Goal: Contribute content: Contribute content

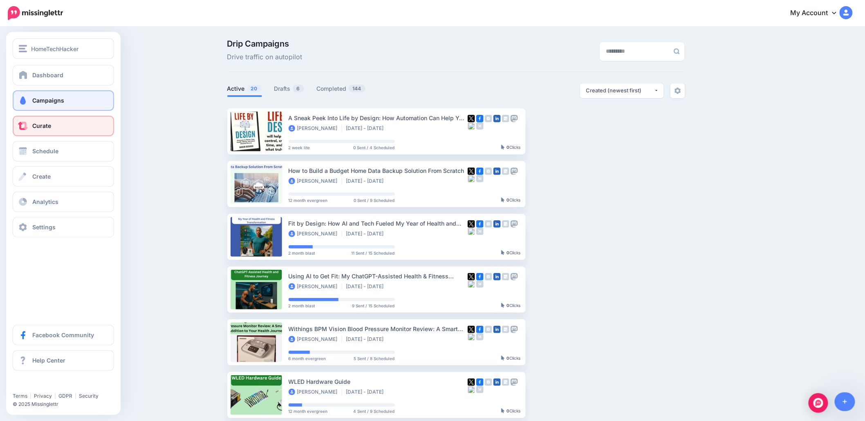
click at [24, 130] on link "Curate" at bounding box center [63, 126] width 101 height 20
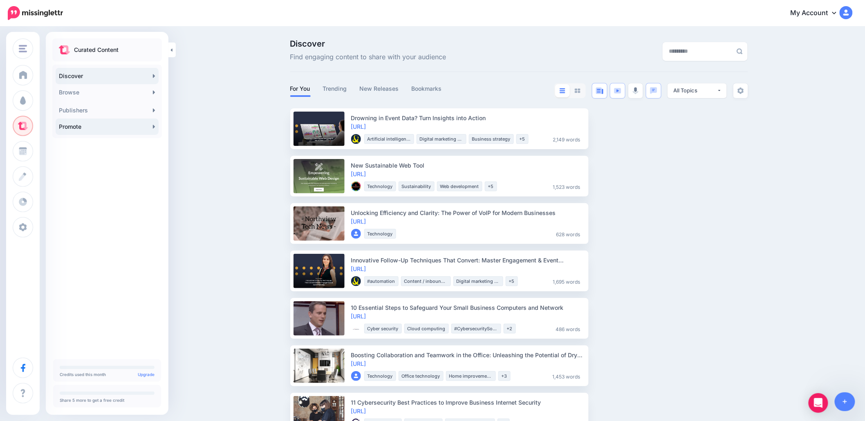
click at [100, 123] on link "Promote" at bounding box center [107, 127] width 103 height 16
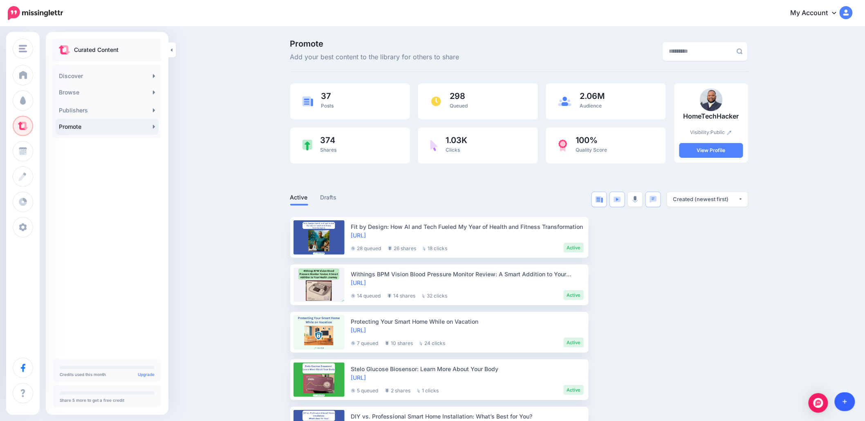
click at [848, 401] on link at bounding box center [845, 402] width 21 height 19
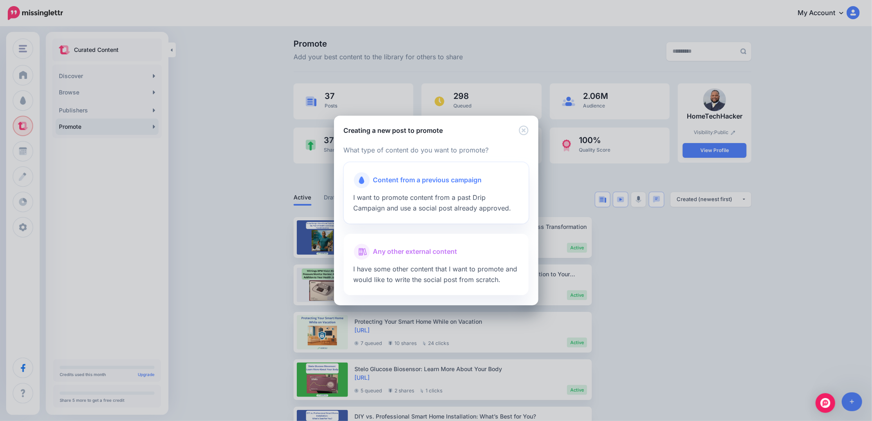
click at [448, 195] on span "I want to promote content from a past Drip Campaign and use a social post alrea…" at bounding box center [433, 202] width 158 height 19
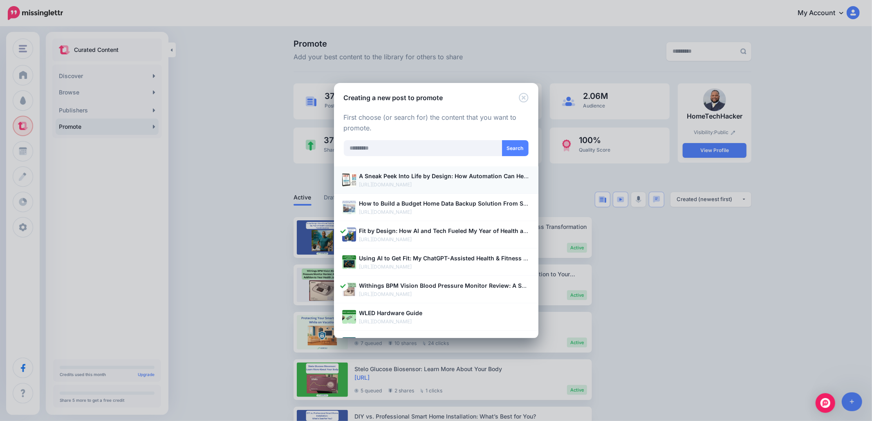
click at [446, 177] on b "A Sneak Peek Into Life by Design: How Automation Can Help You Take Back Your Ti…" at bounding box center [480, 176] width 243 height 7
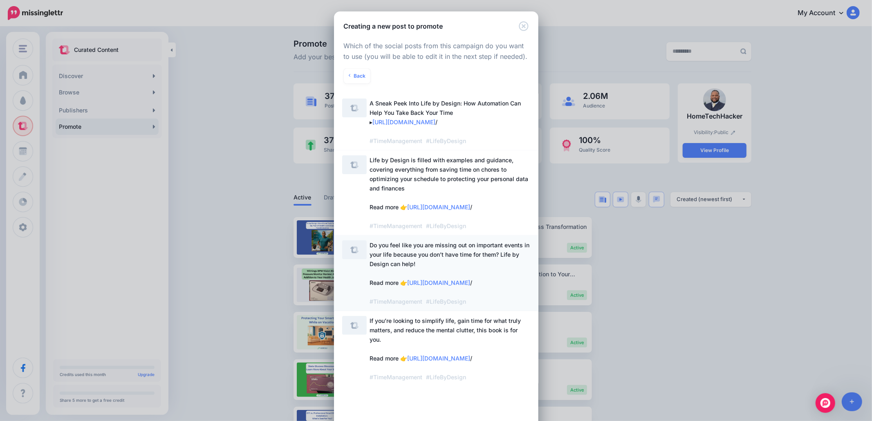
click at [409, 293] on span "Do you feel like you are missing out on important events in your life because y…" at bounding box center [450, 273] width 160 height 63
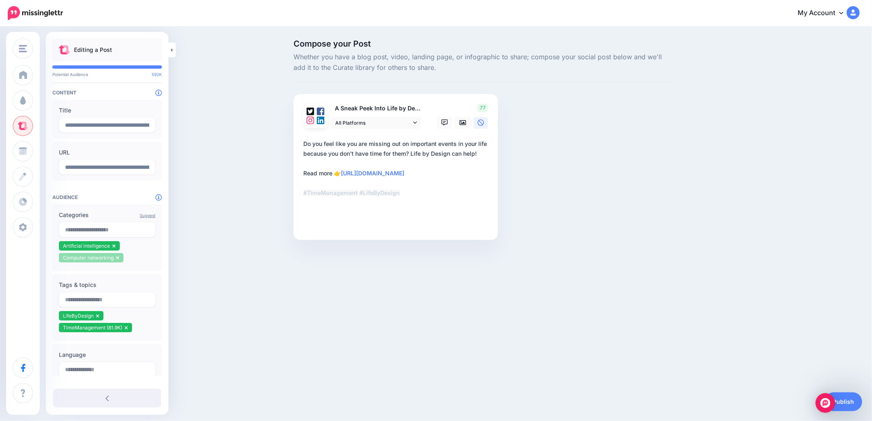
click at [117, 256] on icon at bounding box center [117, 257] width 3 height 3
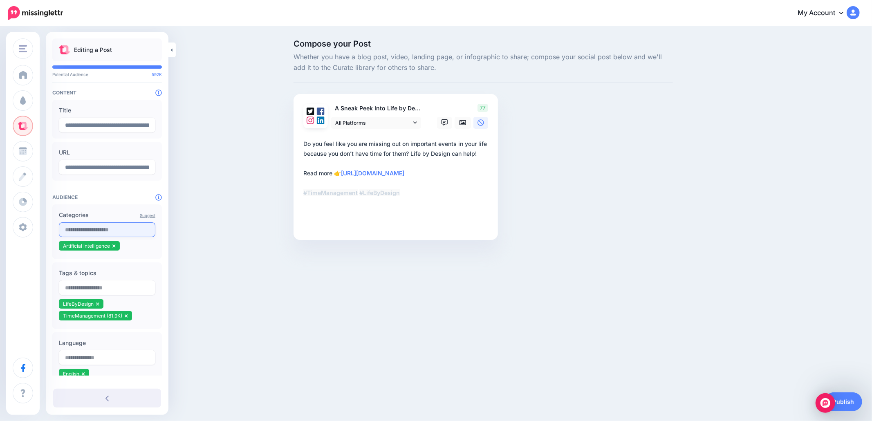
click at [106, 231] on input "text" at bounding box center [107, 229] width 97 height 15
type input "*"
type input "****"
click at [100, 250] on span "Wellbeing and personal development" at bounding box center [102, 250] width 72 height 7
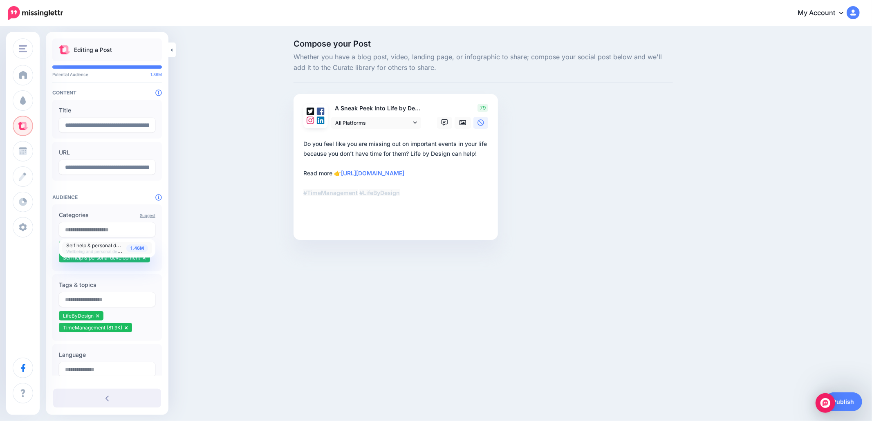
click at [205, 245] on div "Compose your Post Whether you have a blog post, video, landing page, or infogra…" at bounding box center [436, 151] width 872 height 249
click at [121, 227] on input "text" at bounding box center [107, 229] width 97 height 15
type input "*"
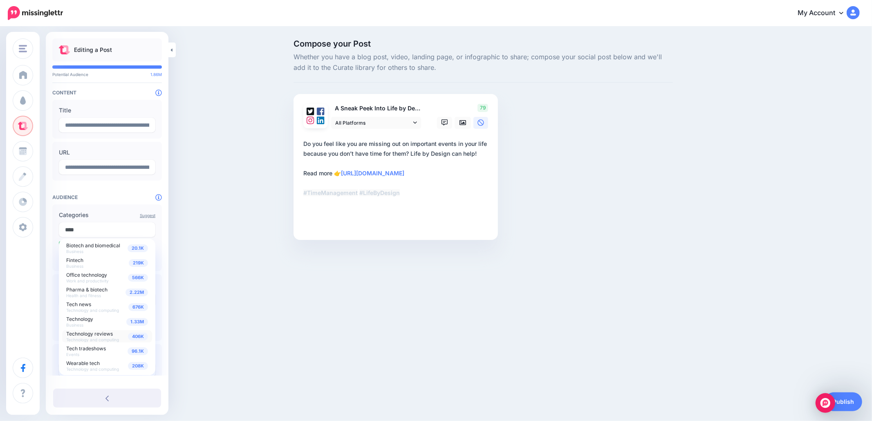
type input "****"
click at [90, 333] on span "Technology reviews" at bounding box center [89, 334] width 47 height 6
click at [200, 255] on div "Compose your Post Whether you have a blog post, video, landing page, or infogra…" at bounding box center [436, 151] width 872 height 249
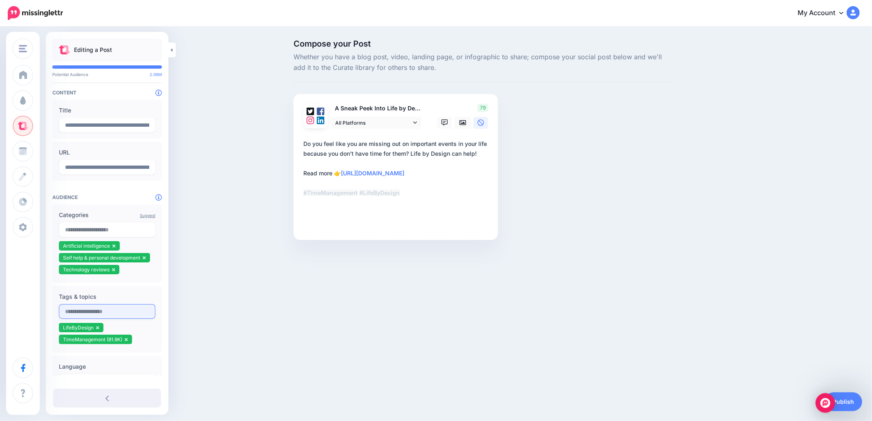
click at [104, 313] on input "text" at bounding box center [107, 311] width 97 height 15
type input "*****"
click at [83, 352] on li "ebook" at bounding box center [73, 351] width 28 height 9
click at [83, 351] on icon at bounding box center [81, 351] width 3 height 5
click at [82, 315] on input "text" at bounding box center [107, 311] width 97 height 15
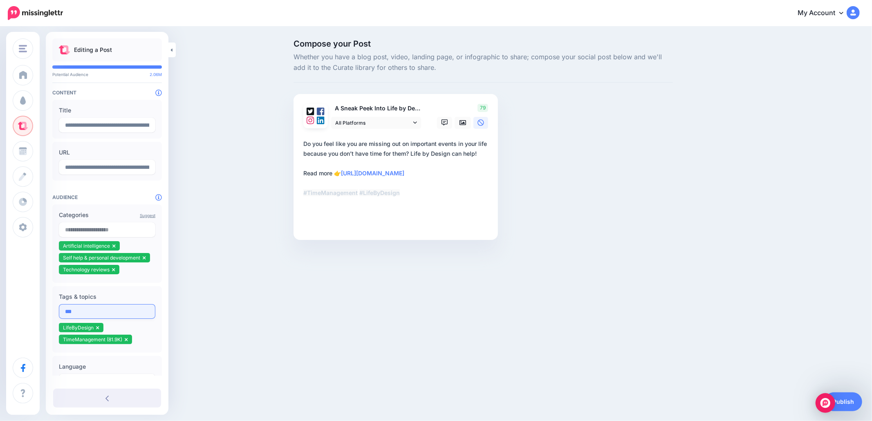
type input "****"
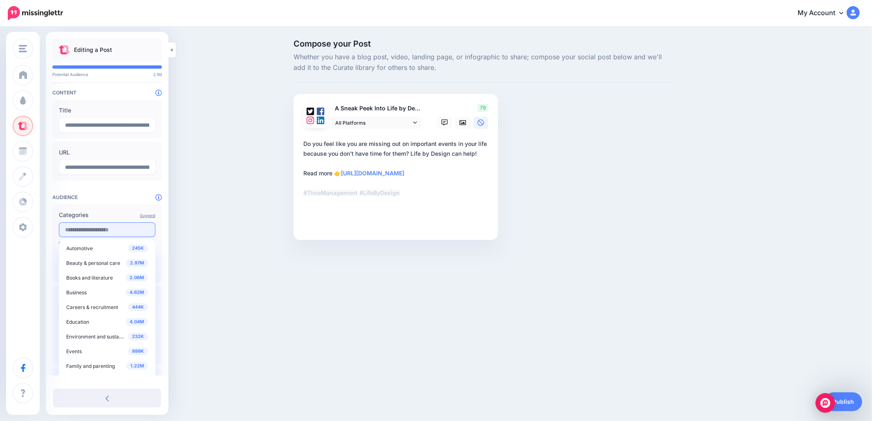
click at [103, 225] on input "text" at bounding box center [107, 229] width 97 height 15
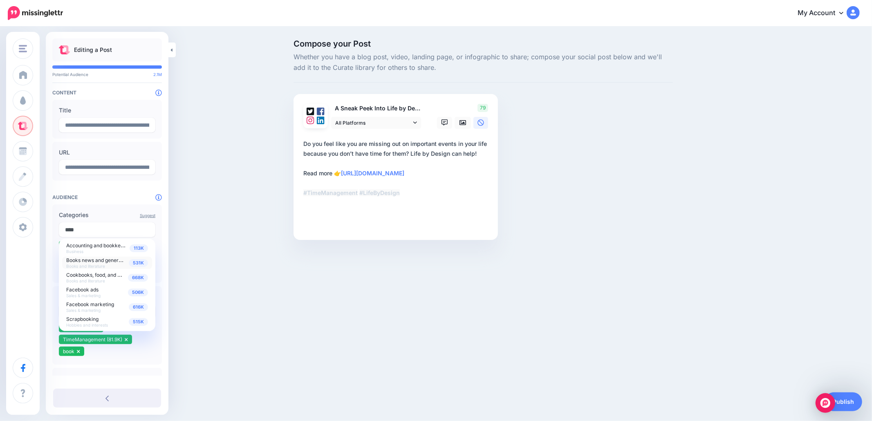
type input "****"
click at [100, 262] on span "Books news and general info" at bounding box center [99, 259] width 66 height 7
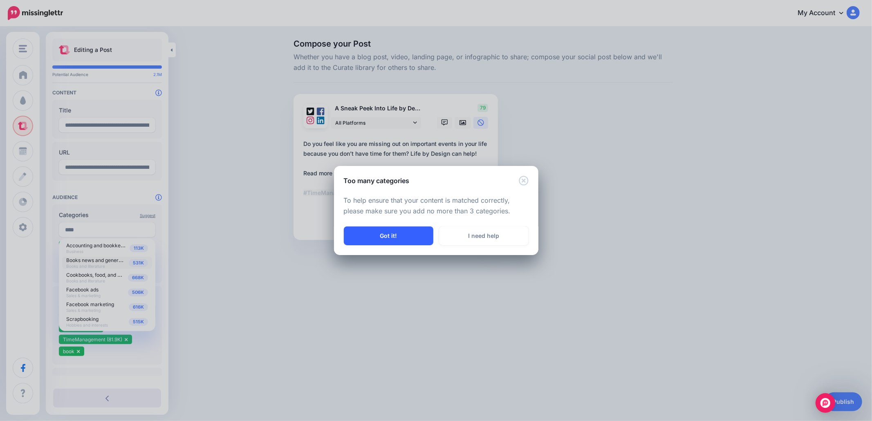
click at [380, 239] on button "Got it!" at bounding box center [389, 236] width 90 height 19
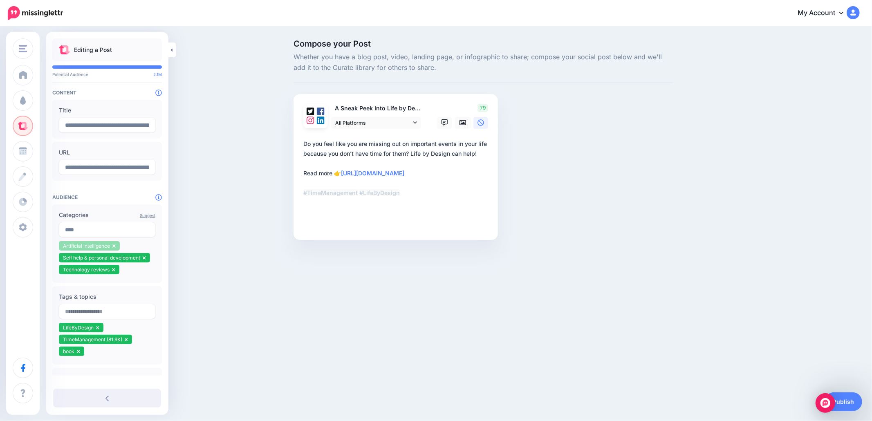
click at [115, 247] on li "Artificial intelligence" at bounding box center [89, 245] width 61 height 9
click at [115, 245] on icon at bounding box center [113, 246] width 3 height 5
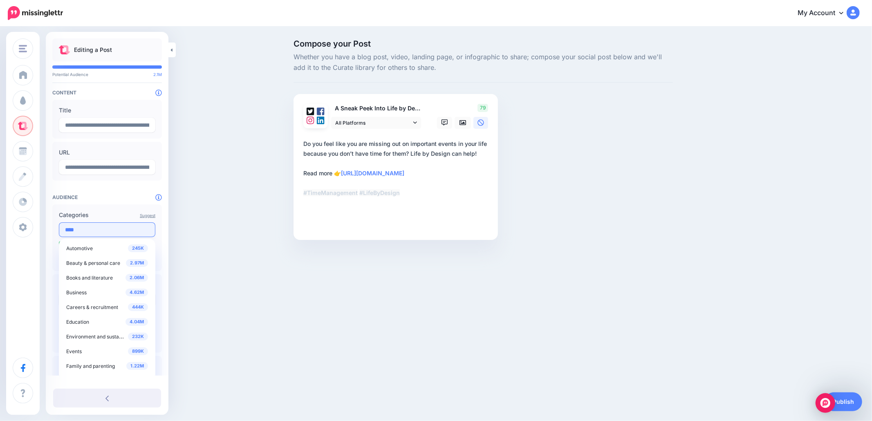
click at [99, 234] on input "****" at bounding box center [107, 229] width 97 height 15
click at [94, 276] on span "Books and literature" at bounding box center [89, 278] width 47 height 6
click at [207, 262] on div "Compose your Post Whether you have a blog post, video, landing page, or infogra…" at bounding box center [436, 151] width 872 height 249
click at [83, 226] on input "****" at bounding box center [107, 229] width 97 height 15
click at [84, 277] on span "Books and literature" at bounding box center [89, 278] width 47 height 6
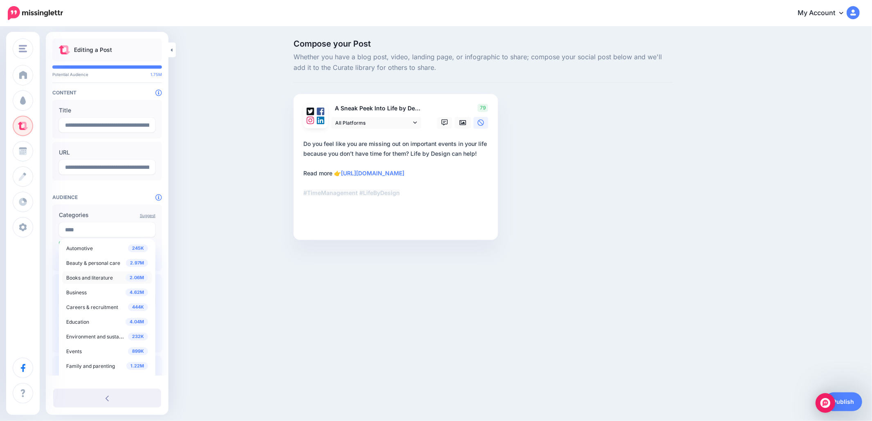
click at [135, 279] on span "2.06M" at bounding box center [137, 278] width 22 height 8
click at [87, 301] on span "Nonfiction" at bounding box center [82, 302] width 24 height 6
click at [189, 293] on div "HomeTechHacker HomeTechHacker Add Workspace Dashboard Campaigns Curate Schedule…" at bounding box center [436, 210] width 872 height 421
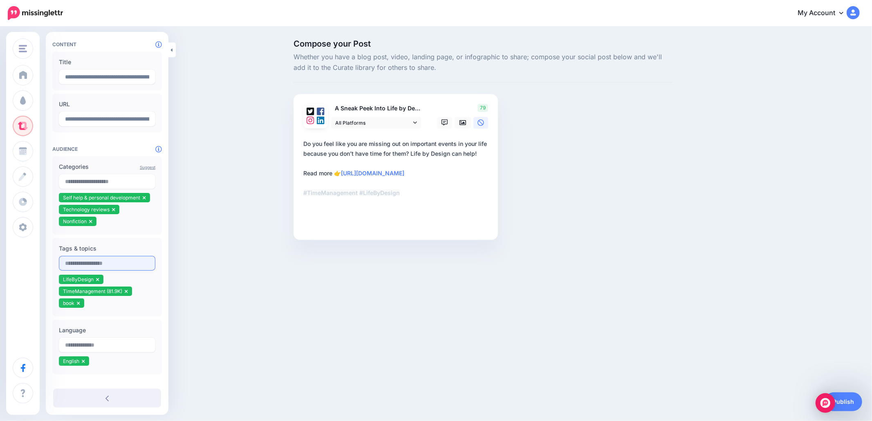
scroll to position [0, 0]
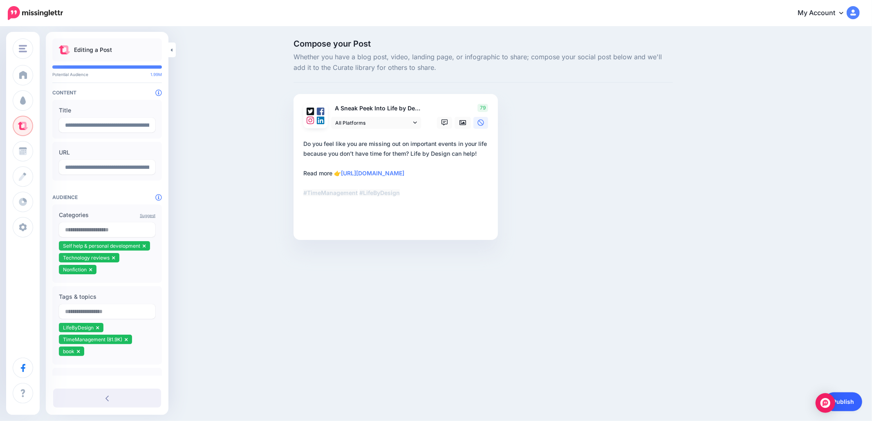
click at [850, 400] on link "Publish" at bounding box center [844, 402] width 38 height 19
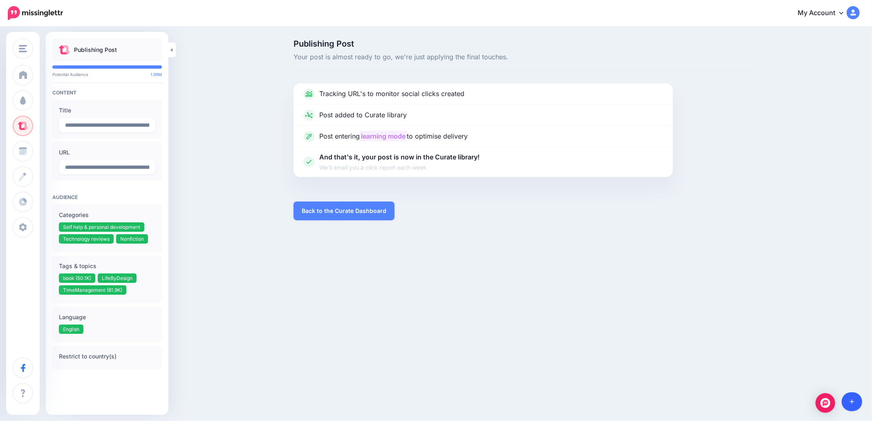
click at [851, 402] on icon at bounding box center [852, 402] width 4 height 4
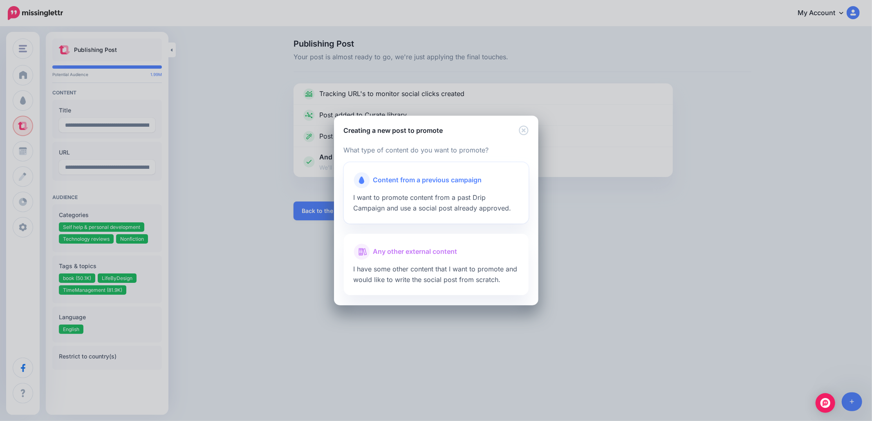
click at [440, 195] on span "I want to promote content from a past Drip Campaign and use a social post alrea…" at bounding box center [433, 202] width 158 height 19
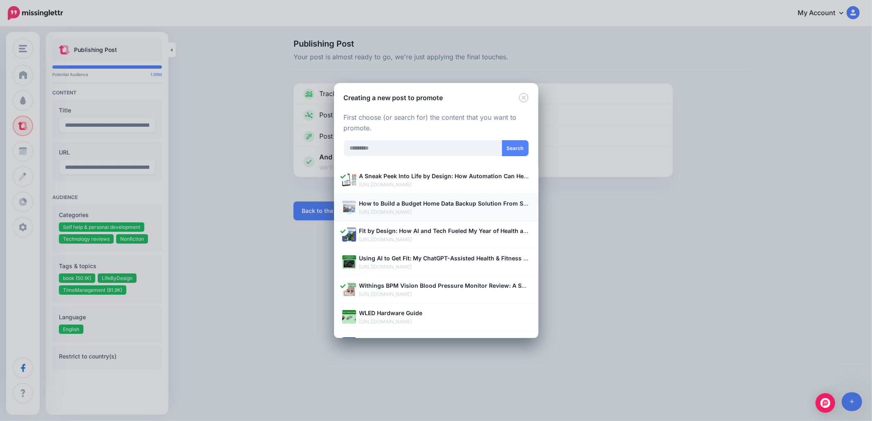
click at [431, 210] on p "https://hometechhacker.com/how-to-build-a-budget-home-data-backup-solution-from…" at bounding box center [444, 212] width 171 height 8
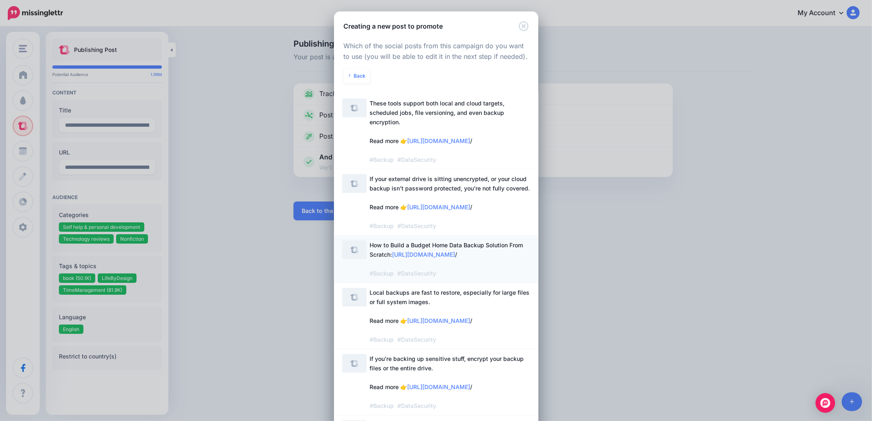
click at [402, 262] on span "How to Build a Budget Home Data Backup Solution From Scratch: https://hometechh…" at bounding box center [446, 259] width 153 height 35
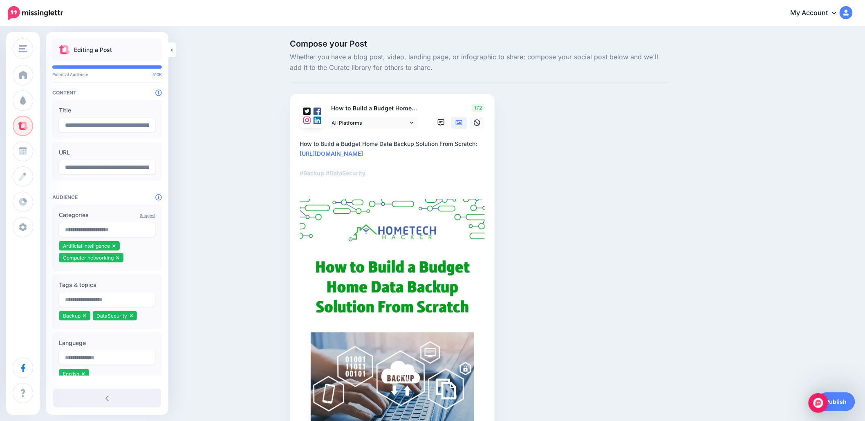
click at [461, 124] on icon at bounding box center [459, 122] width 7 height 5
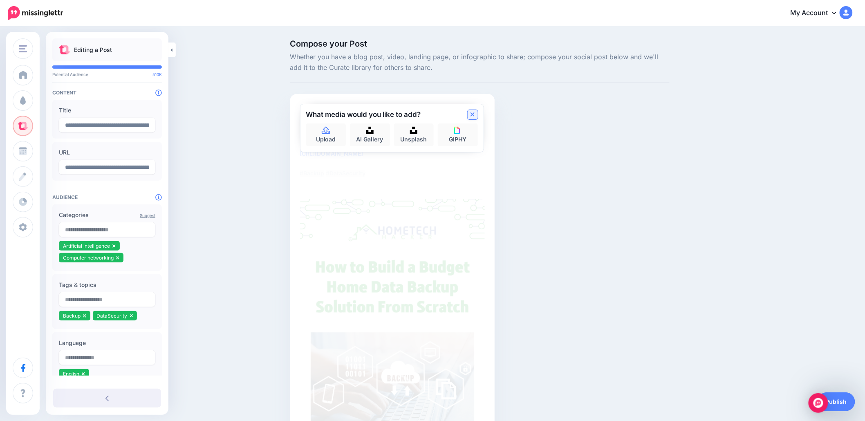
click at [473, 115] on link at bounding box center [473, 114] width 10 height 9
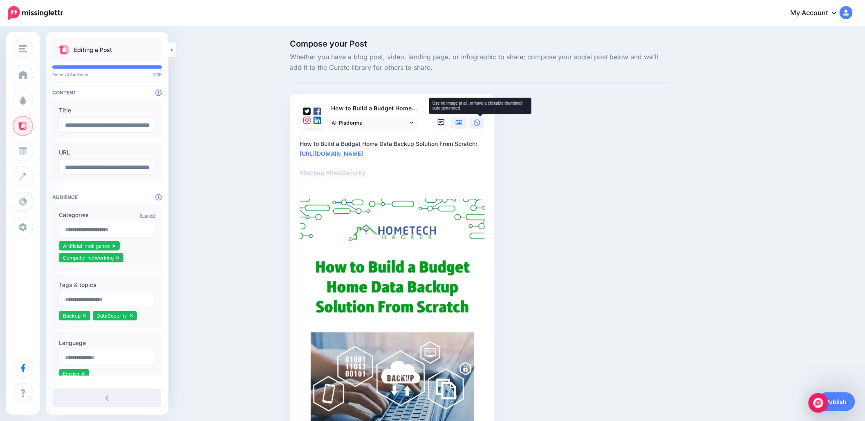
click at [480, 124] on icon at bounding box center [477, 122] width 7 height 7
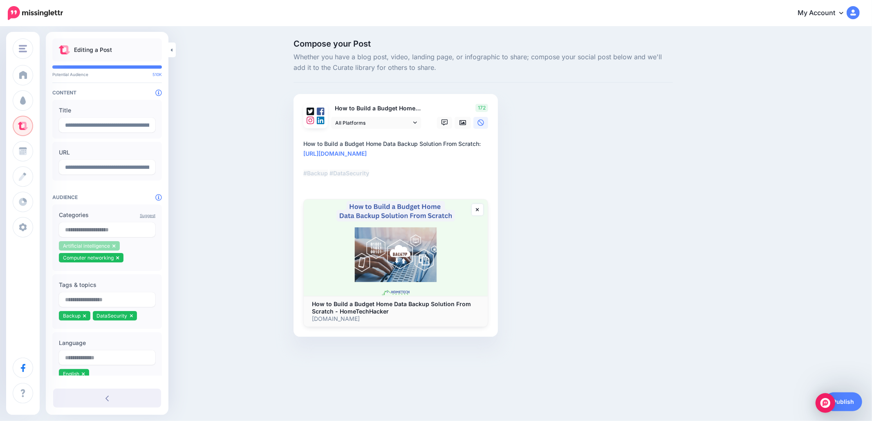
click at [116, 245] on li "Artificial intelligence" at bounding box center [89, 245] width 61 height 9
click at [113, 246] on icon at bounding box center [113, 246] width 3 height 5
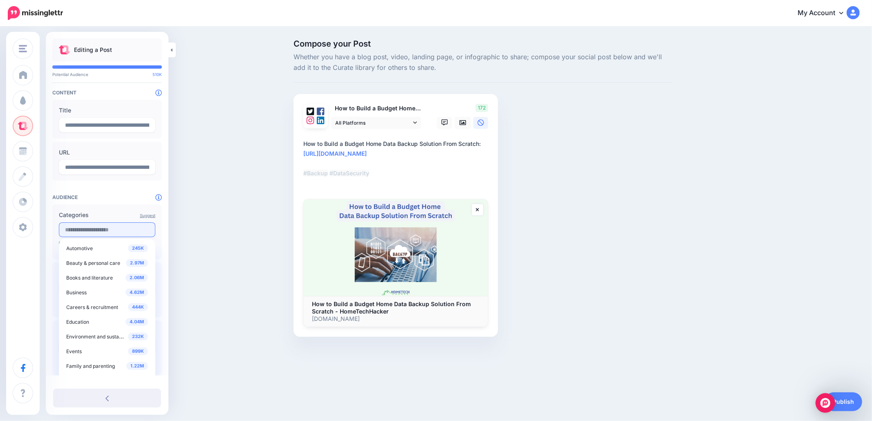
click at [112, 228] on input "text" at bounding box center [107, 229] width 97 height 15
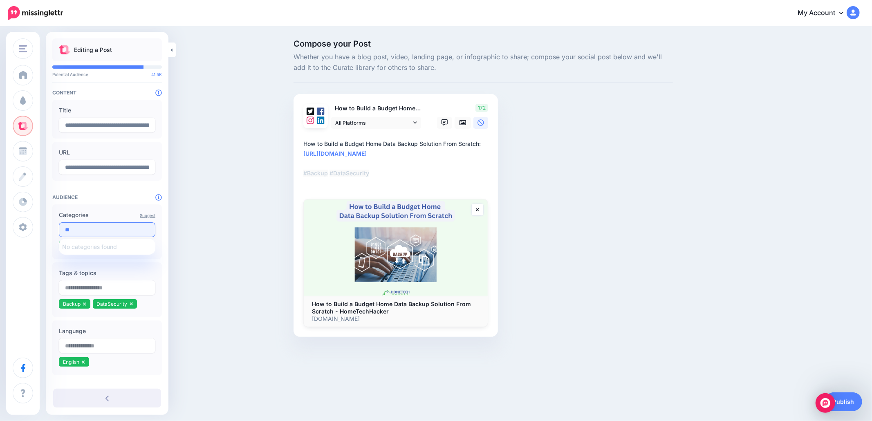
type input "*"
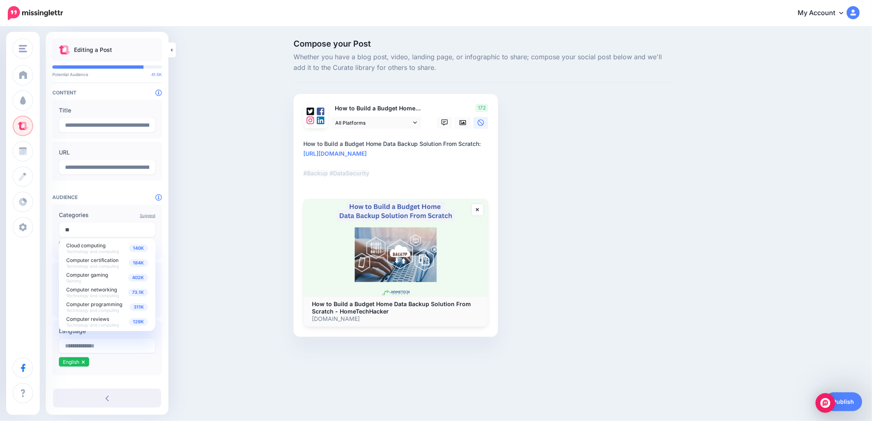
type input "*"
type input "****"
click at [96, 308] on span "Technology and computing" at bounding box center [92, 310] width 53 height 5
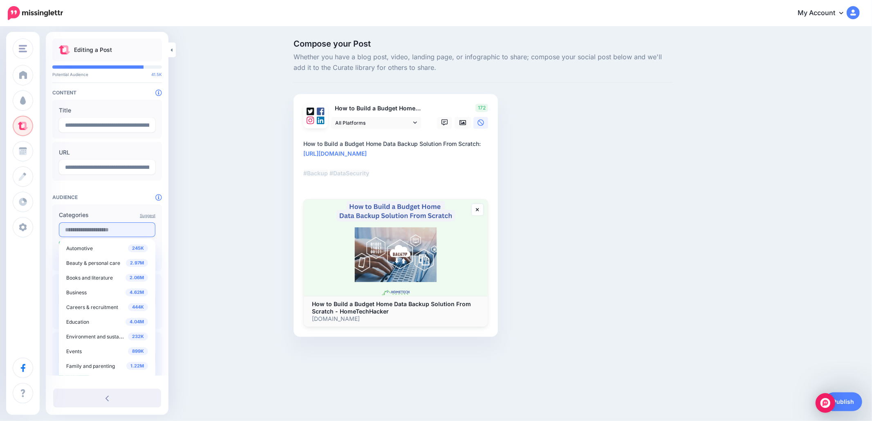
click at [103, 230] on input "text" at bounding box center [107, 229] width 97 height 15
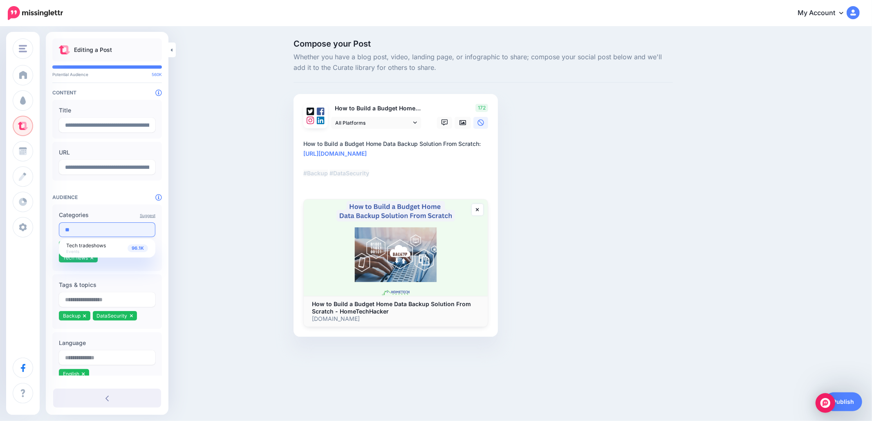
type input "*"
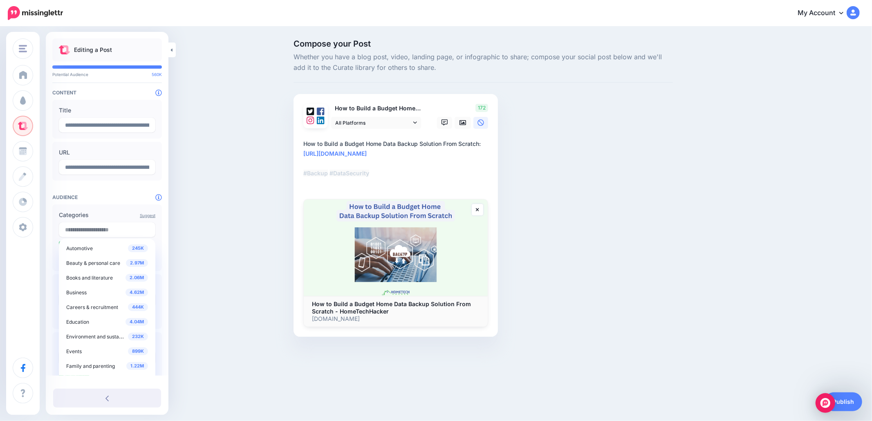
click at [200, 277] on div "Compose your Post Whether you have a blog post, video, landing page, or infogra…" at bounding box center [436, 200] width 872 height 346
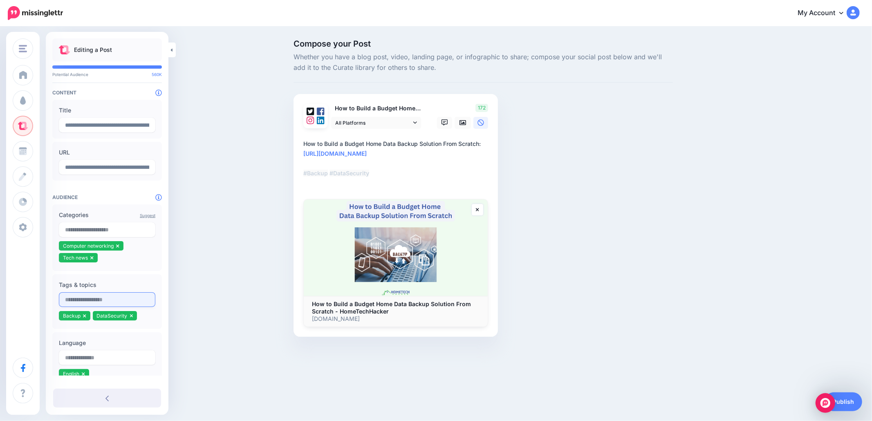
click at [110, 303] on input "text" at bounding box center [107, 299] width 97 height 15
click at [210, 294] on div "Compose your Post Whether you have a blog post, video, landing page, or infogra…" at bounding box center [436, 200] width 872 height 346
click at [845, 400] on link "Publish" at bounding box center [844, 402] width 38 height 19
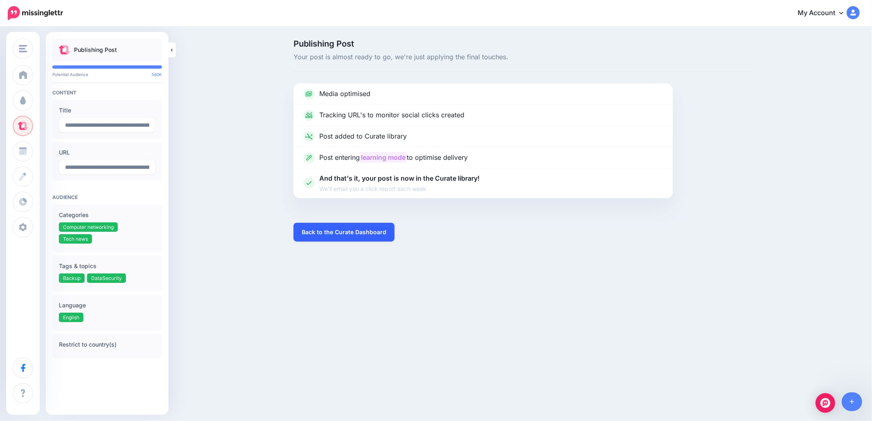
click at [334, 234] on link "Back to the Curate Dashboard" at bounding box center [344, 232] width 101 height 19
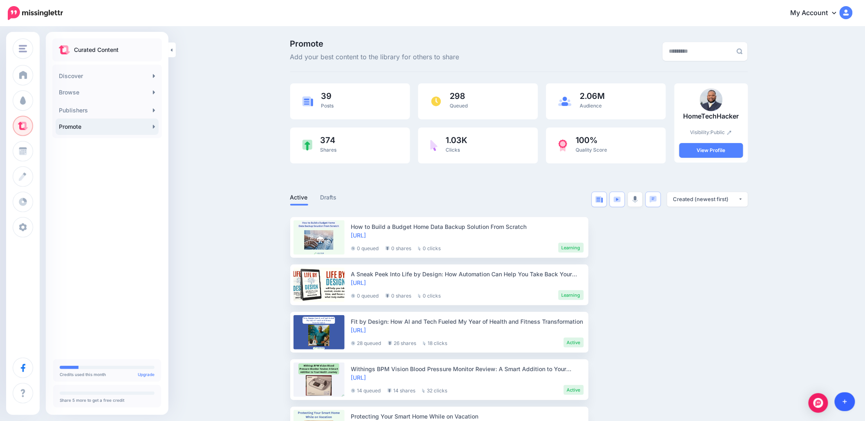
click at [848, 402] on link at bounding box center [845, 402] width 21 height 19
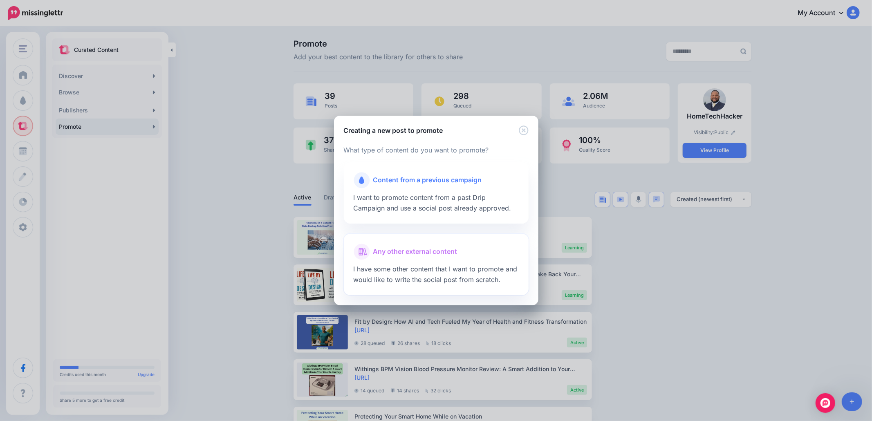
click at [428, 261] on div at bounding box center [436, 262] width 165 height 4
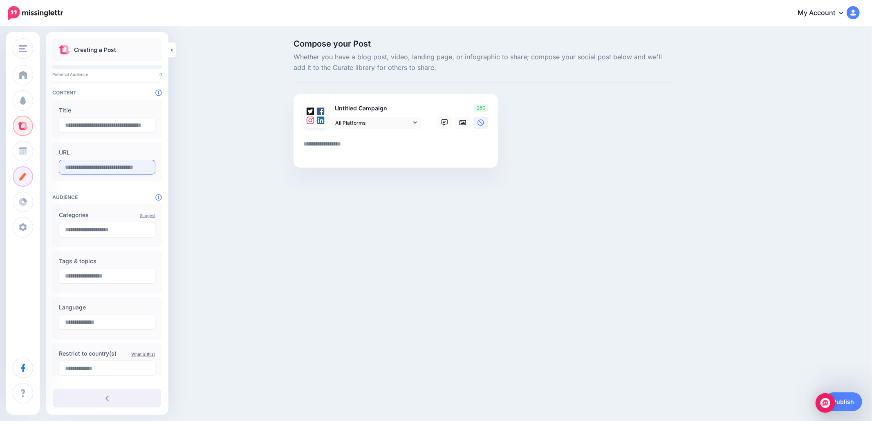
click at [69, 166] on input "text" at bounding box center [107, 167] width 97 height 15
paste input "**********"
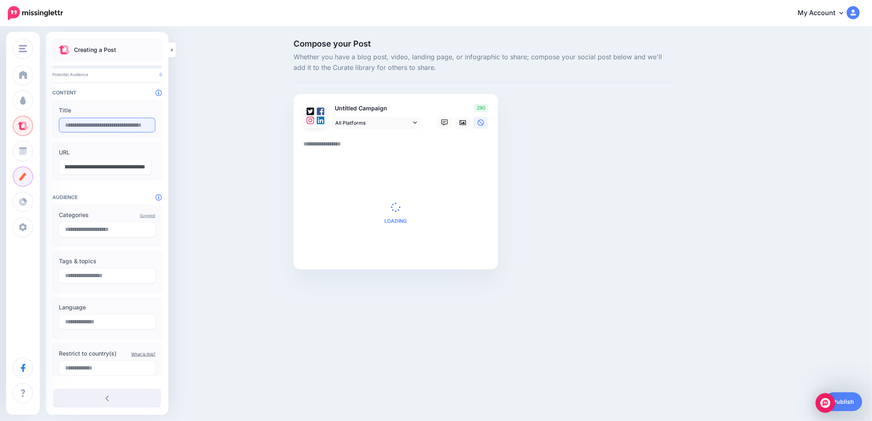
type input "**********"
click at [87, 125] on input "text" at bounding box center [107, 125] width 97 height 15
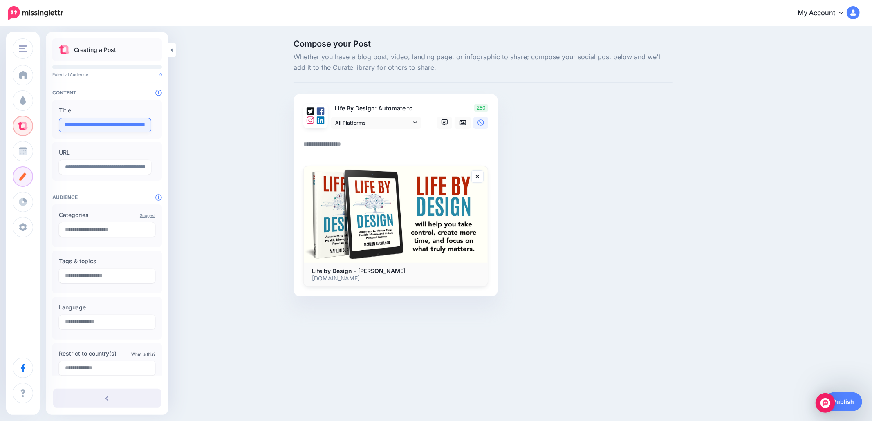
scroll to position [0, 157]
type input "**********"
click at [346, 139] on textarea at bounding box center [397, 147] width 188 height 16
paste textarea "**********"
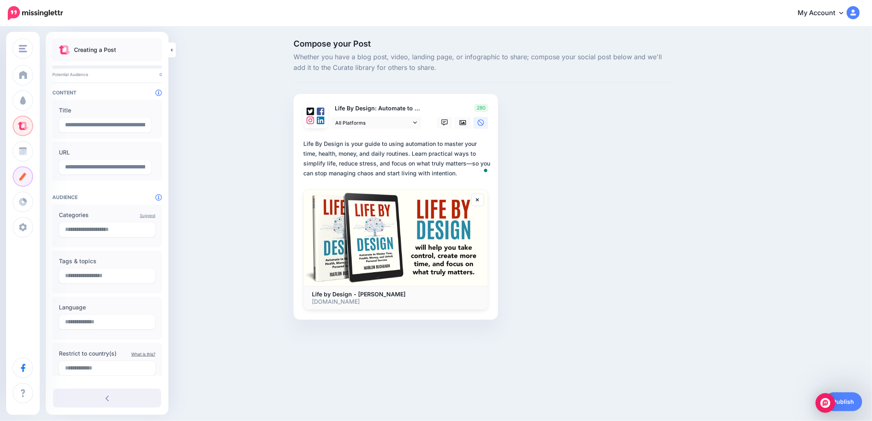
type textarea "**********"
click at [568, 135] on div "Compose your Post Whether you have a blog post, video, landing page, or infogra…" at bounding box center [483, 192] width 392 height 305
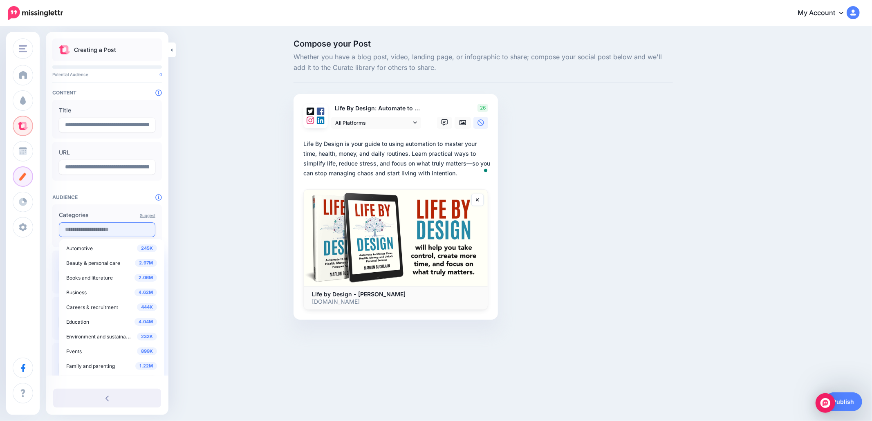
click at [126, 234] on input "text" at bounding box center [107, 229] width 97 height 15
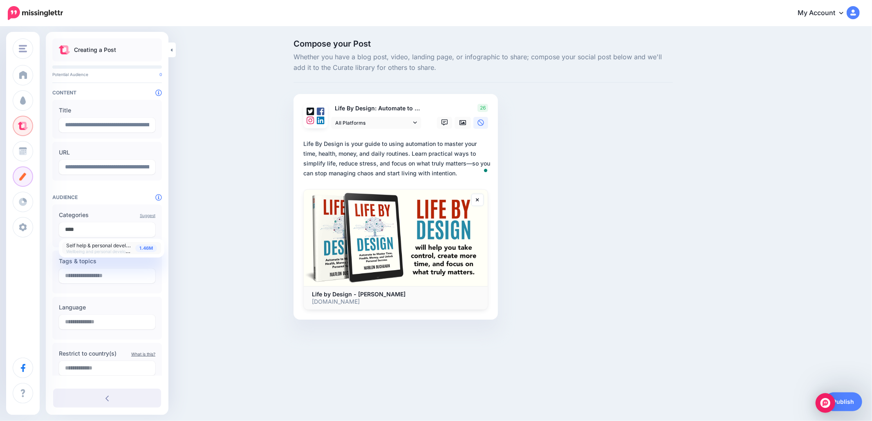
type input "****"
click at [101, 246] on span "Self help & personal development" at bounding box center [104, 245] width 77 height 7
click at [96, 231] on input "text" at bounding box center [107, 229] width 97 height 15
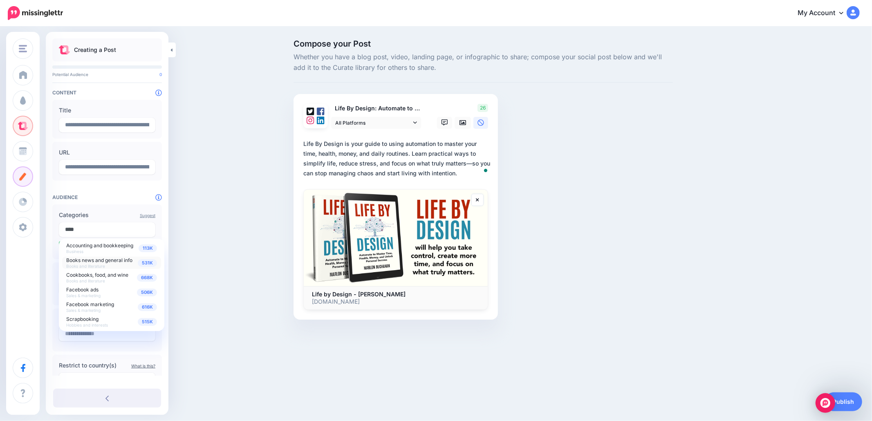
type input "****"
click at [81, 264] on span "Books and literature" at bounding box center [85, 266] width 39 height 5
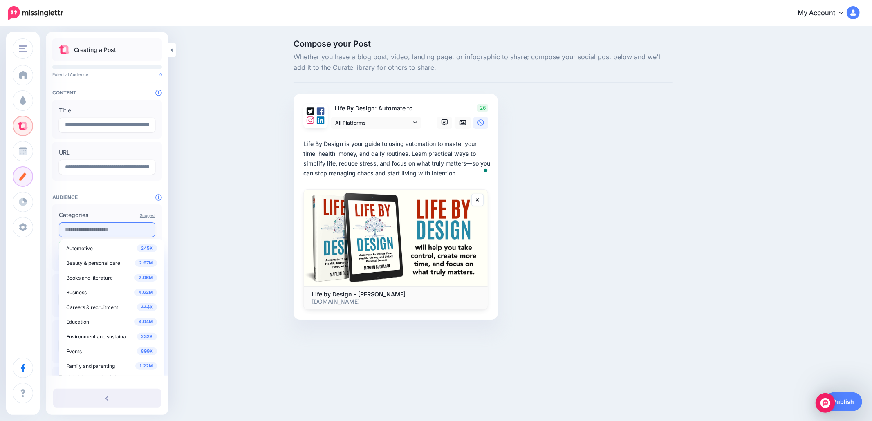
click at [124, 230] on input "text" at bounding box center [107, 229] width 97 height 15
type input "*"
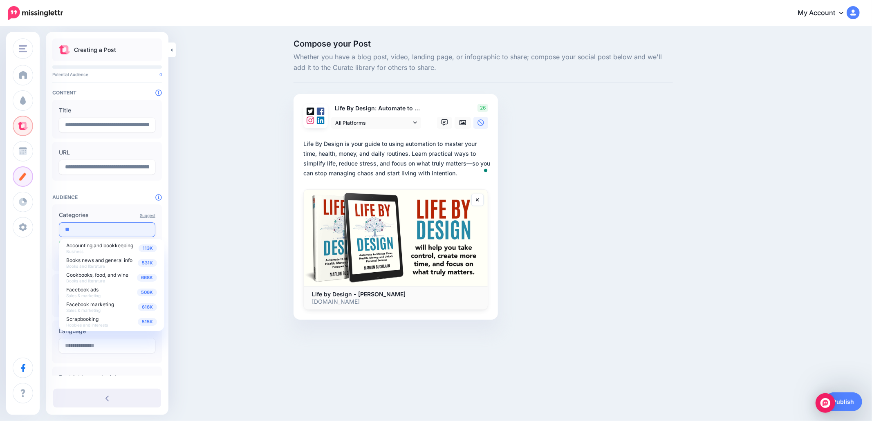
type input "*"
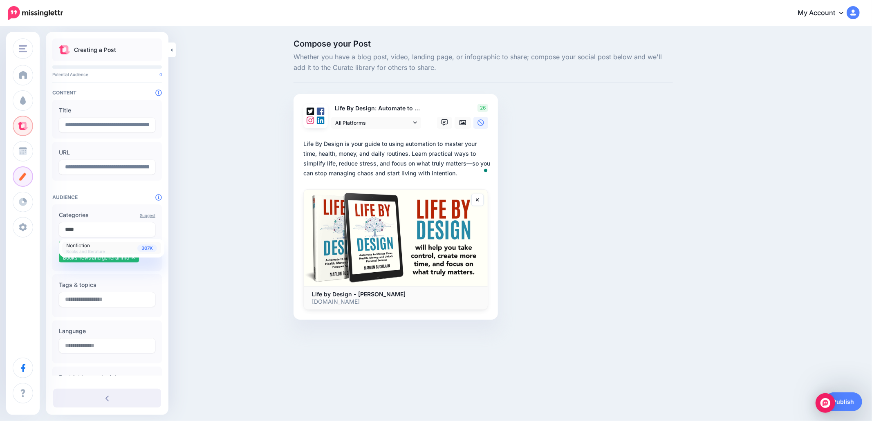
type input "****"
click at [90, 247] on span "Nonfiction Books and literature" at bounding box center [85, 248] width 39 height 13
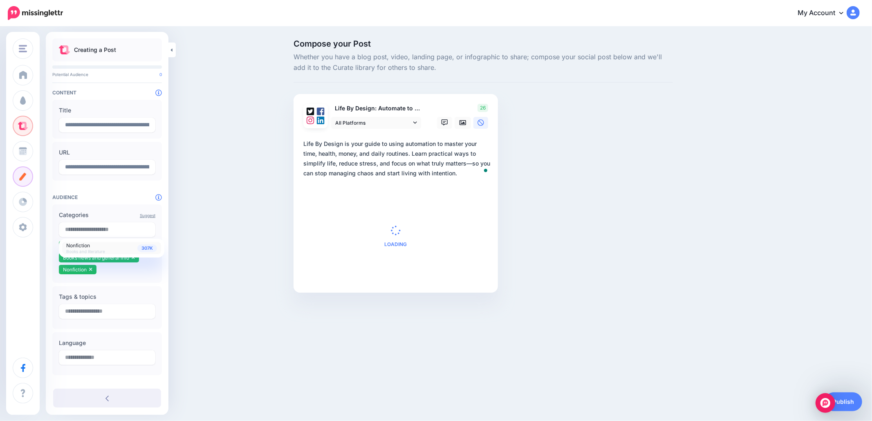
click at [184, 276] on div "Compose your Post Whether you have a blog post, video, landing page, or infogra…" at bounding box center [436, 178] width 872 height 302
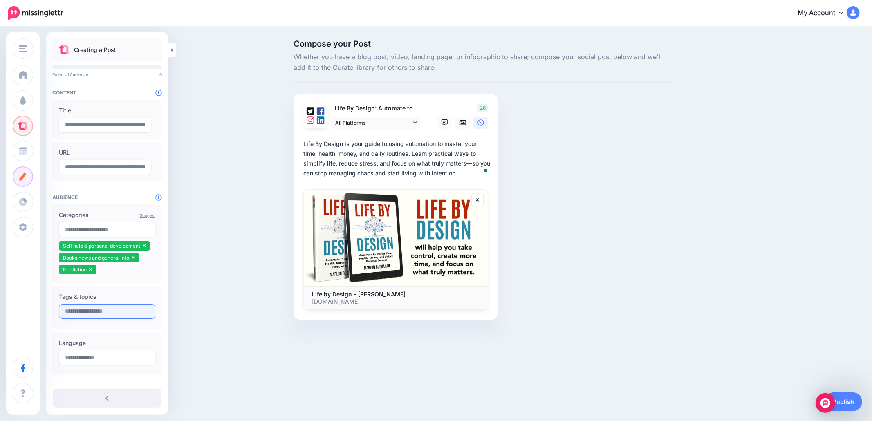
click at [106, 310] on input "text" at bounding box center [107, 311] width 97 height 15
type input "**********"
click at [109, 369] on label "Language" at bounding box center [107, 367] width 97 height 10
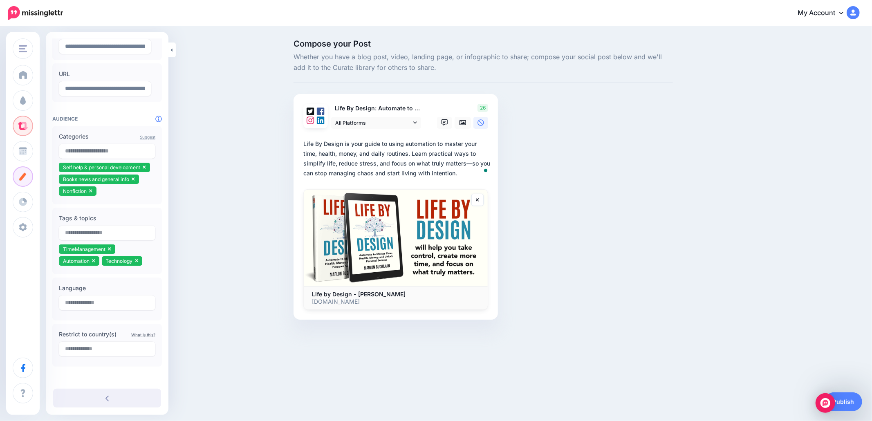
scroll to position [79, 0]
click at [89, 301] on input "text" at bounding box center [107, 302] width 97 height 15
type input "****"
click at [79, 325] on span "English" at bounding box center [74, 326] width 16 height 6
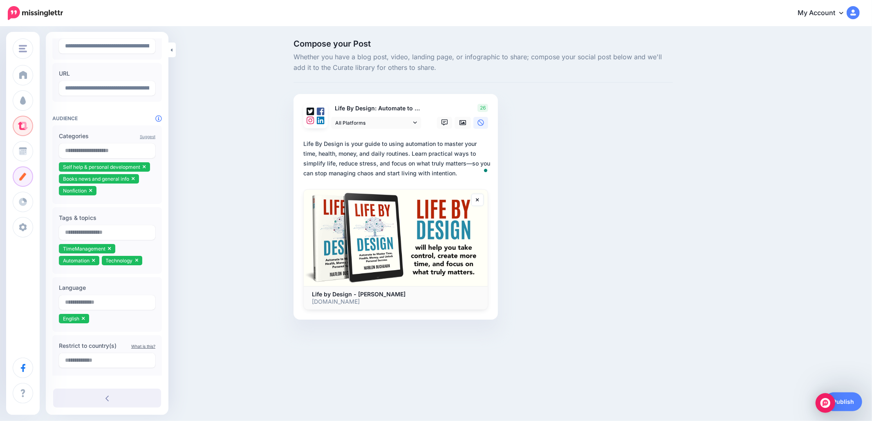
click at [201, 330] on div "Compose your Post Whether you have a blog post, video, landing page, or infogra…" at bounding box center [436, 191] width 872 height 329
click at [851, 398] on link "Publish" at bounding box center [844, 402] width 38 height 19
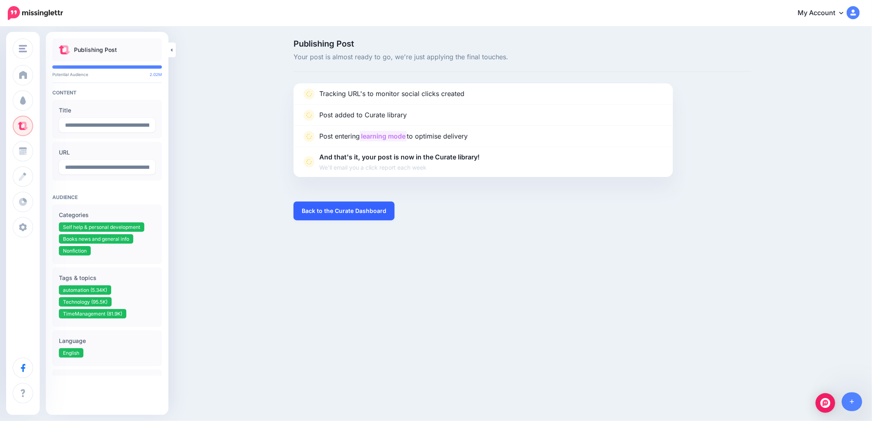
click at [320, 203] on link "Back to the Curate Dashboard" at bounding box center [344, 211] width 101 height 19
